Goal: Navigation & Orientation: Understand site structure

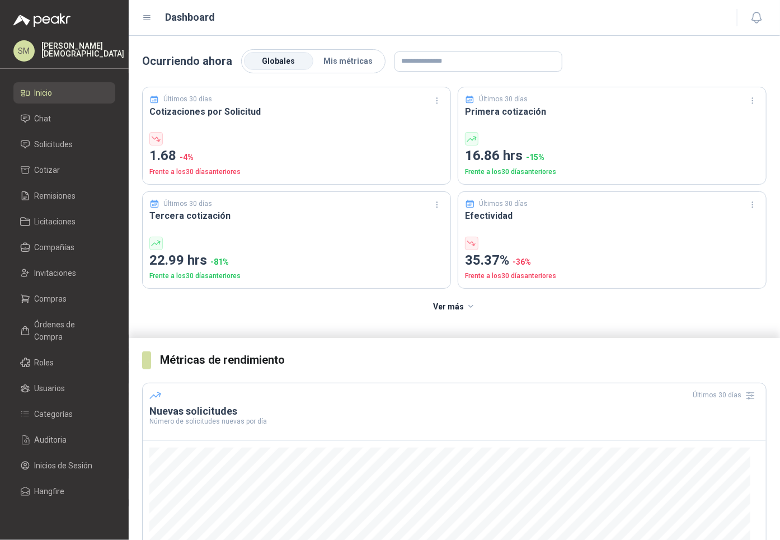
scroll to position [104, 0]
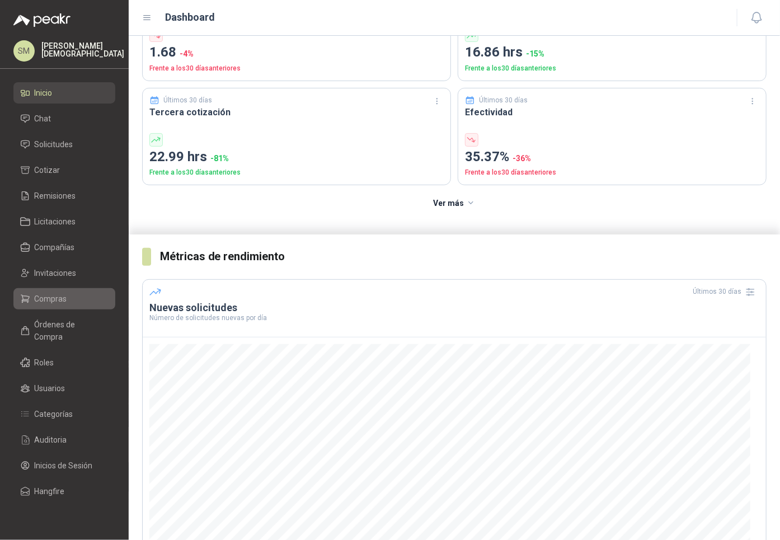
click at [43, 300] on span "Compras" at bounding box center [51, 299] width 32 height 12
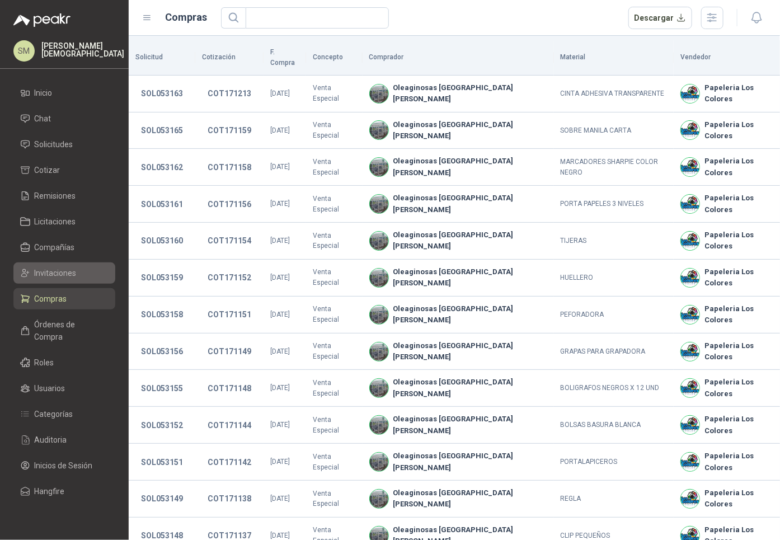
click at [46, 268] on span "Invitaciones" at bounding box center [56, 273] width 42 height 12
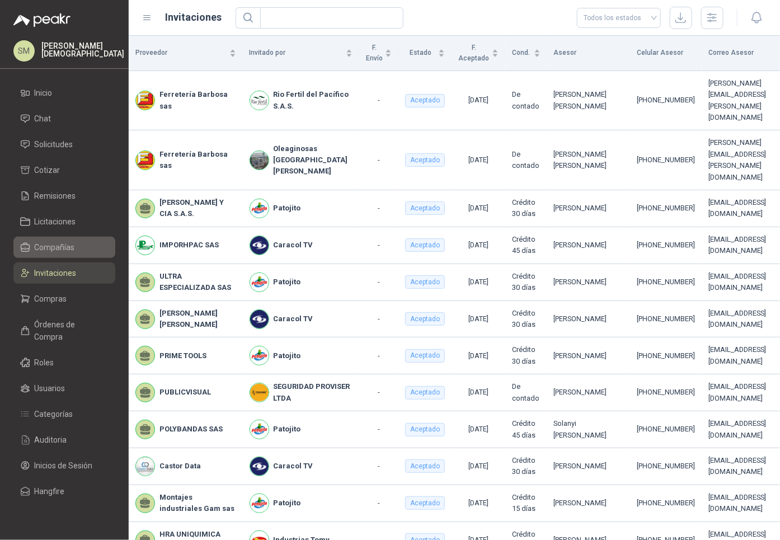
click at [69, 245] on span "Compañías" at bounding box center [55, 247] width 40 height 12
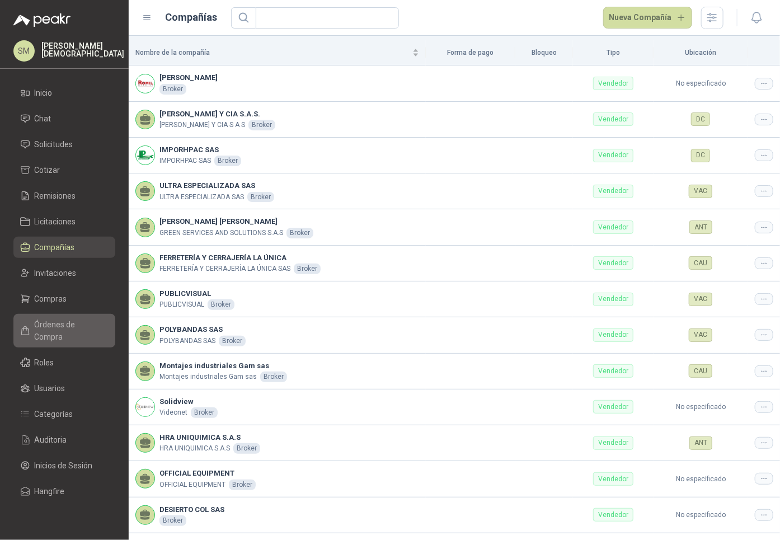
click at [72, 319] on span "Órdenes de Compra" at bounding box center [70, 330] width 70 height 25
